Goal: Task Accomplishment & Management: Use online tool/utility

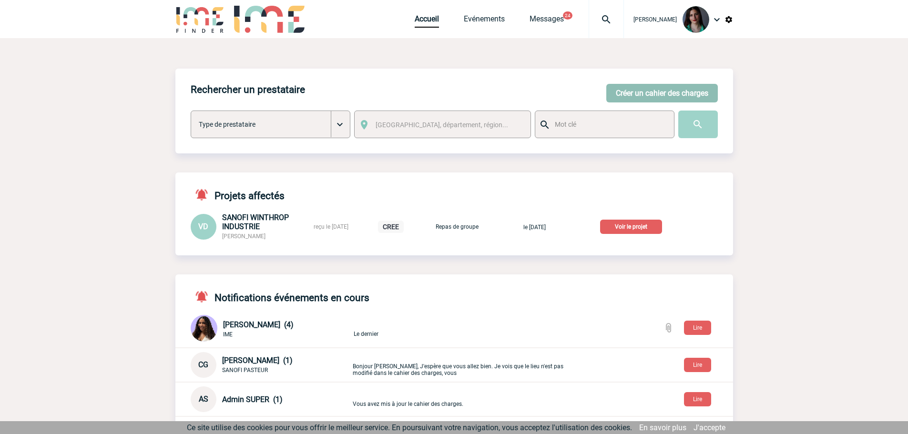
click at [629, 97] on button "Créer un cahier des charges" at bounding box center [661, 93] width 111 height 19
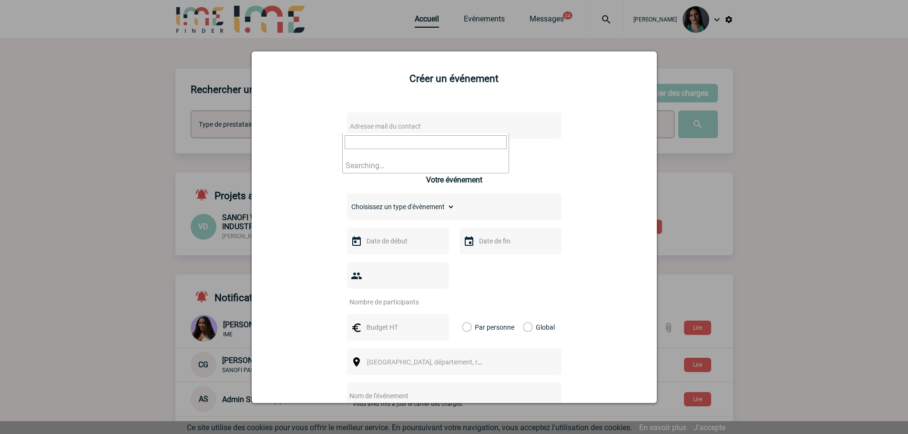
click at [423, 122] on span "Adresse mail du contact" at bounding box center [429, 126] width 167 height 13
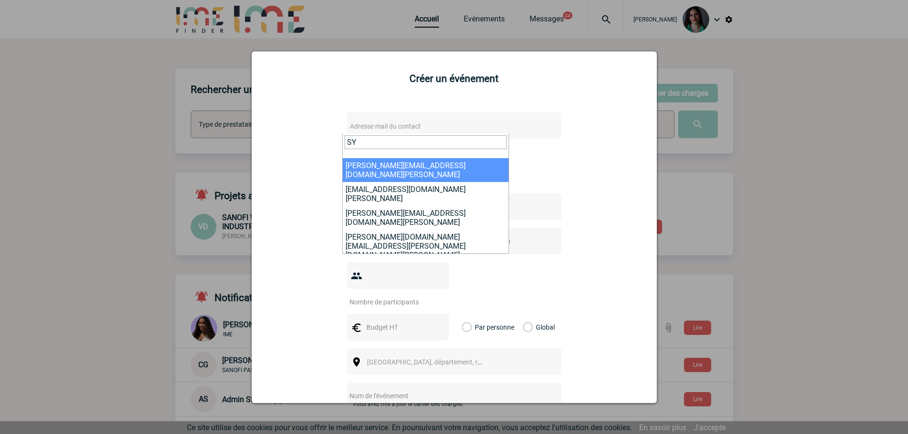
type input "S"
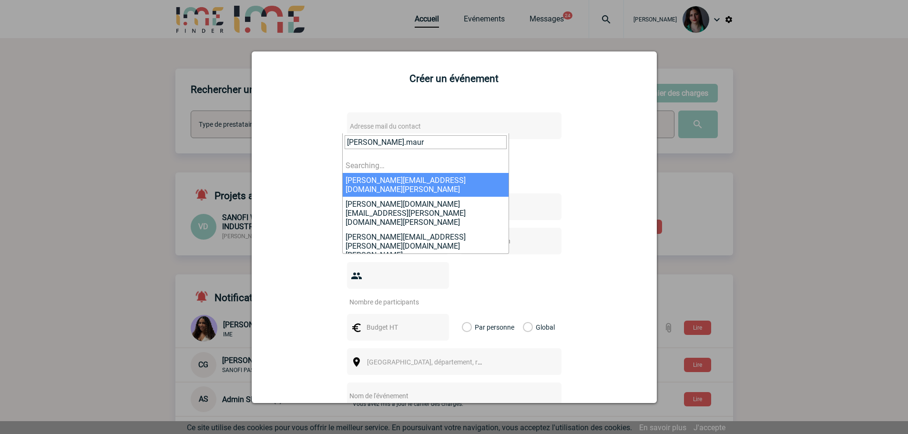
type input "[PERSON_NAME].[PERSON_NAME]"
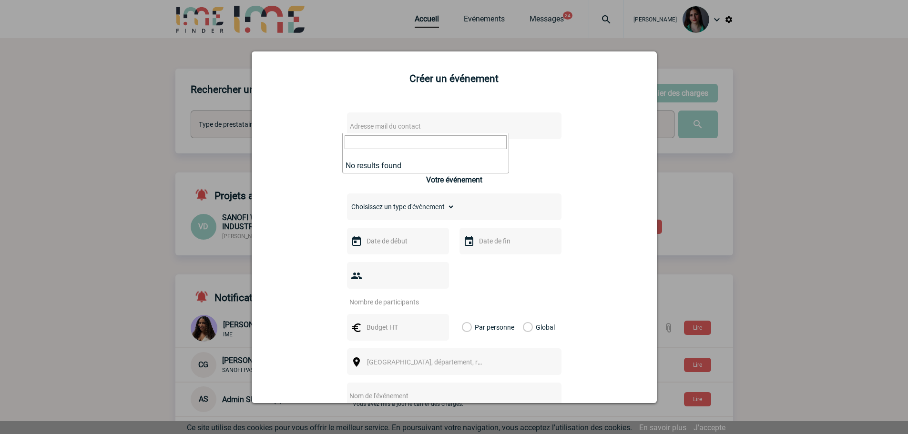
click at [779, 107] on div at bounding box center [454, 217] width 908 height 434
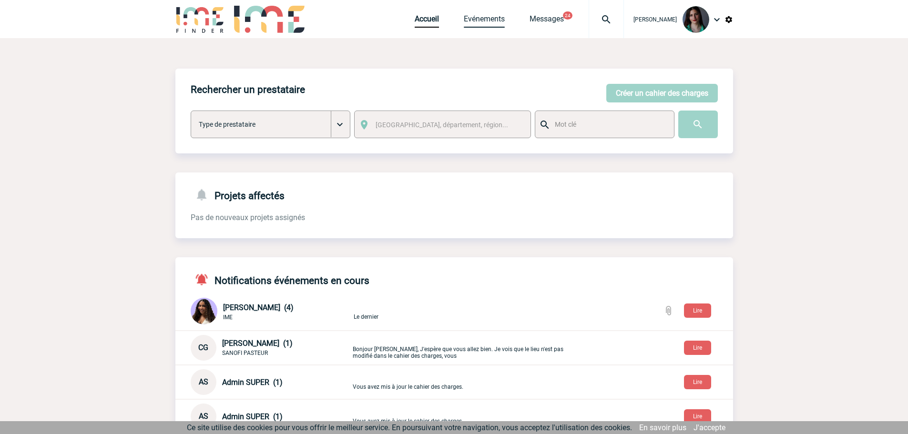
click at [474, 19] on link "Evénements" at bounding box center [484, 20] width 41 height 13
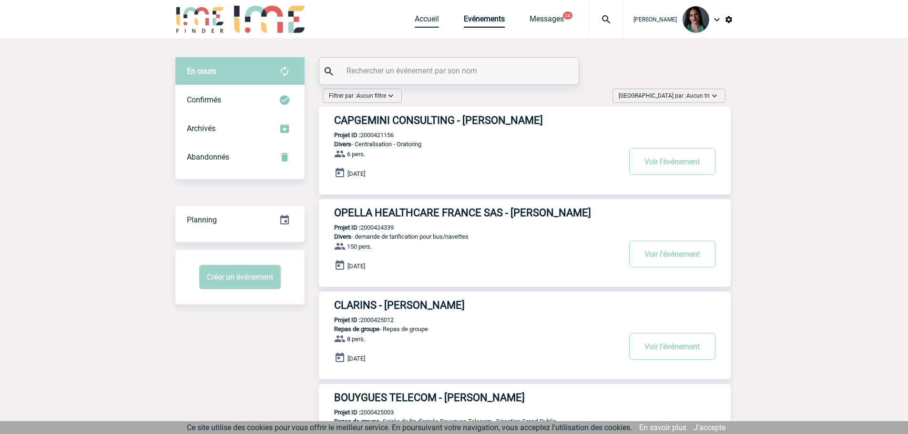
click at [425, 17] on link "Accueil" at bounding box center [427, 20] width 24 height 13
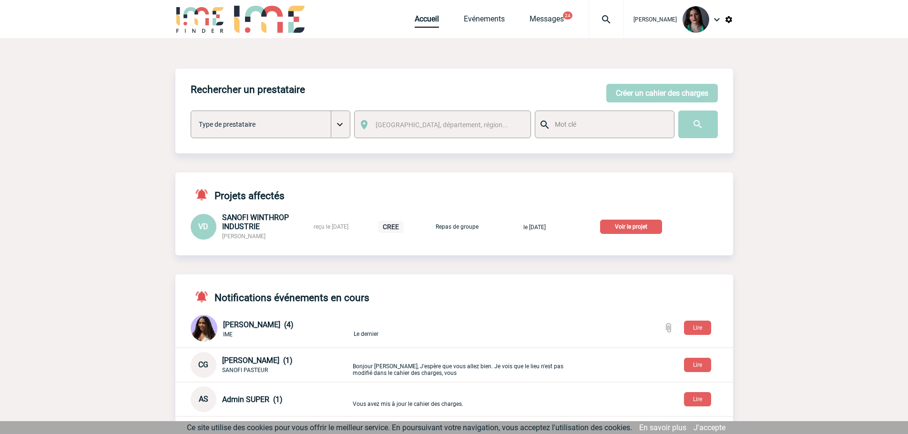
click at [641, 229] on p "Voir le projet" at bounding box center [631, 227] width 62 height 14
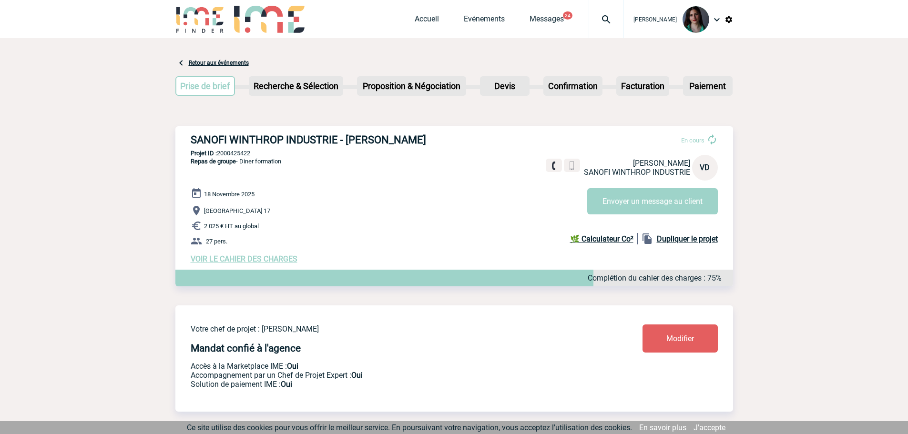
drag, startPoint x: 427, startPoint y: 138, endPoint x: 175, endPoint y: 131, distance: 251.7
click at [175, 131] on div "SANOFI WINTHROP INDUSTRIE - Valérie DURAND En cours Valérie DURAND SANOFI WINTH…" at bounding box center [453, 198] width 557 height 145
copy h3 "SANOFI WINTHROP INDUSTRIE - [PERSON_NAME]"
drag, startPoint x: 253, startPoint y: 153, endPoint x: 218, endPoint y: 154, distance: 35.7
click at [218, 154] on p "Projet ID : 2000425422" at bounding box center [453, 153] width 557 height 7
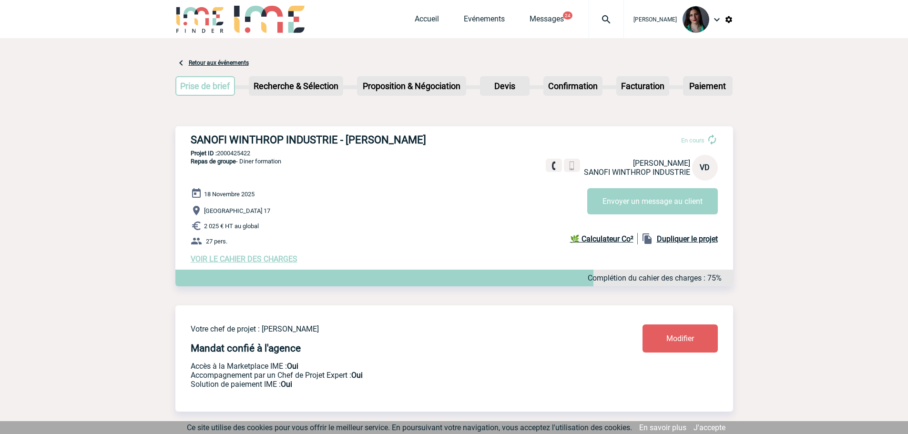
copy p "2000425422"
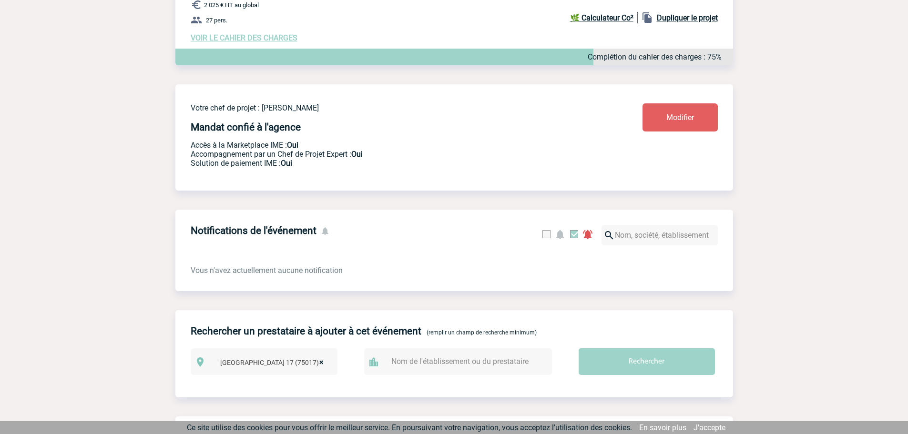
scroll to position [48, 0]
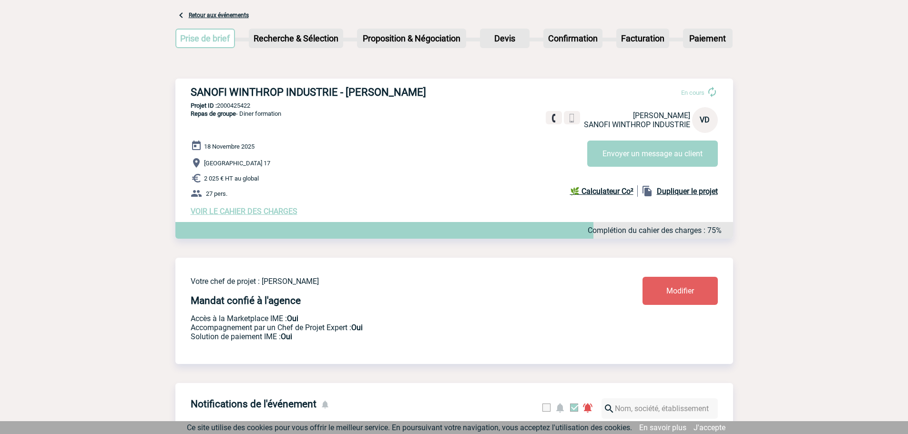
click at [271, 211] on span "VOIR LE CAHIER DES CHARGES" at bounding box center [244, 211] width 107 height 9
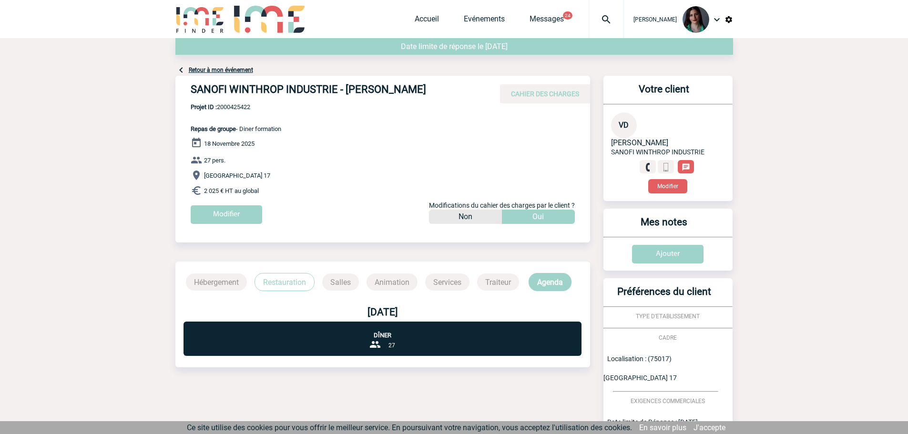
click at [295, 289] on p "Restauration" at bounding box center [284, 282] width 60 height 18
